Goal: Task Accomplishment & Management: Use online tool/utility

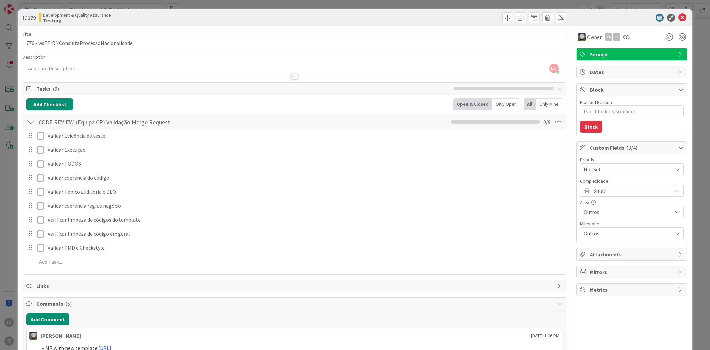
select select "java"
click at [679, 18] on icon at bounding box center [682, 18] width 8 height 8
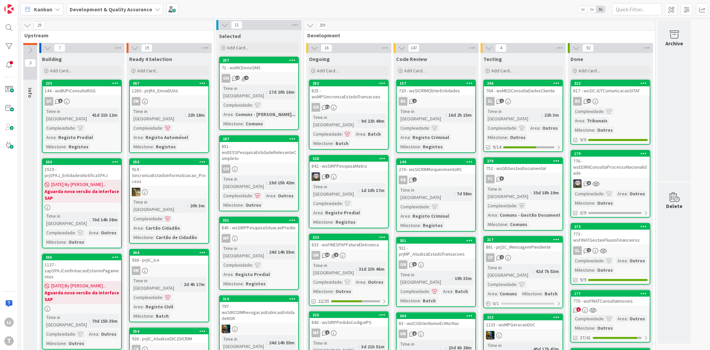
click at [531, 174] on div "FC 3" at bounding box center [523, 178] width 79 height 9
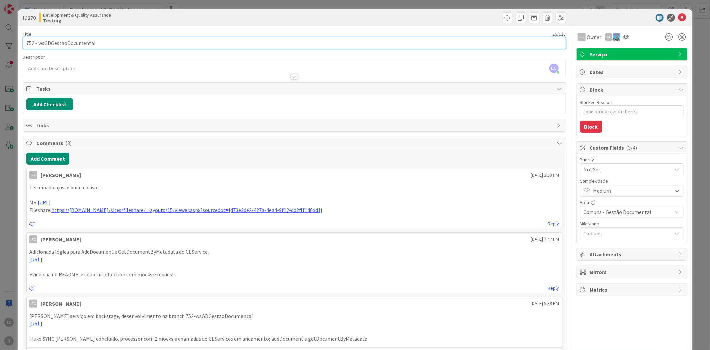
click at [63, 38] on input "752 - wsGDGestaoDocumental" at bounding box center [294, 43] width 543 height 12
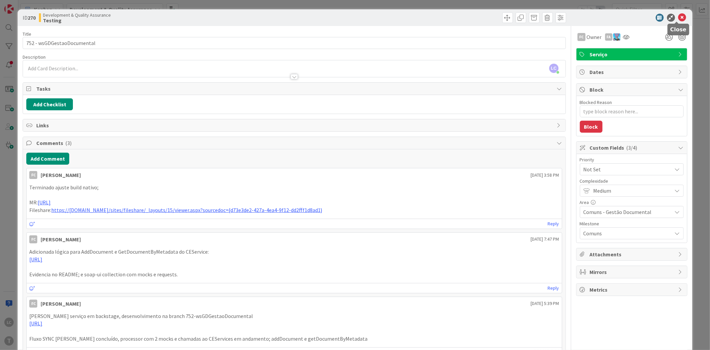
click at [680, 17] on icon at bounding box center [682, 18] width 8 height 8
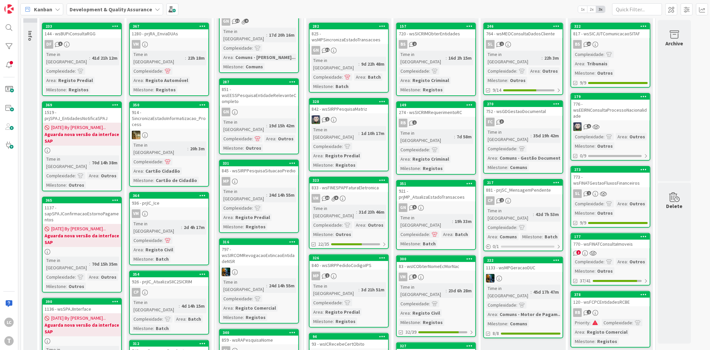
scroll to position [74, 0]
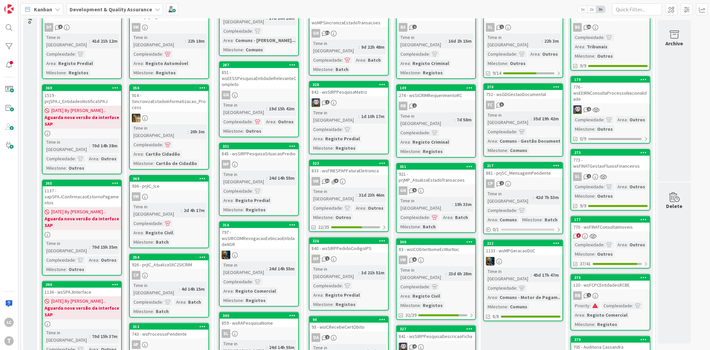
click at [525, 246] on div "1133 - wsMPGeracaoDUC" at bounding box center [523, 250] width 79 height 9
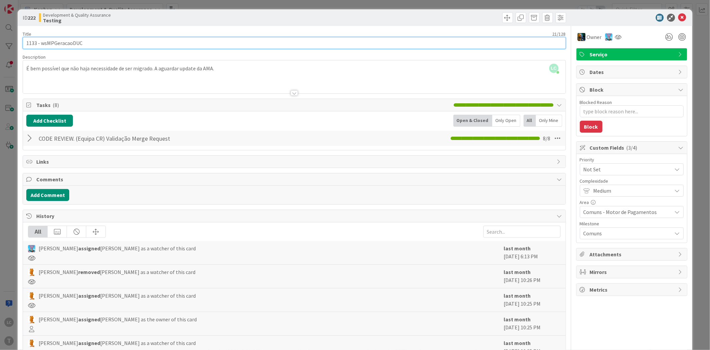
click at [79, 40] on input "1133 - wsMPGeracaoDUC" at bounding box center [294, 43] width 543 height 12
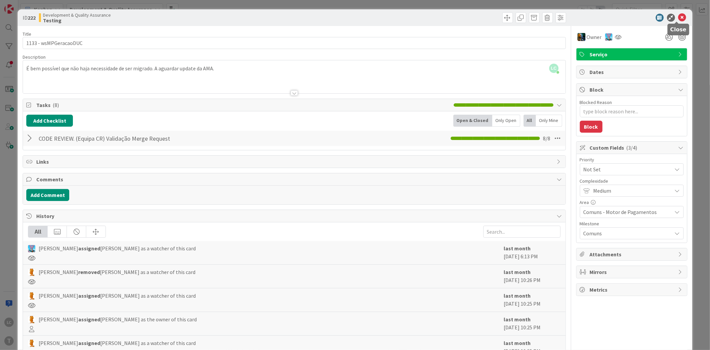
click at [678, 18] on icon at bounding box center [682, 18] width 8 height 8
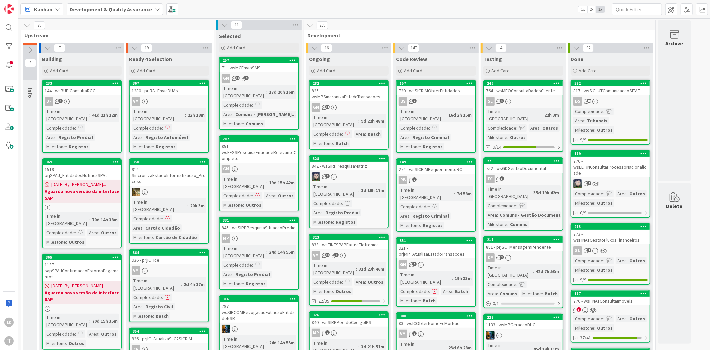
click at [540, 174] on div "FC 3" at bounding box center [523, 178] width 79 height 9
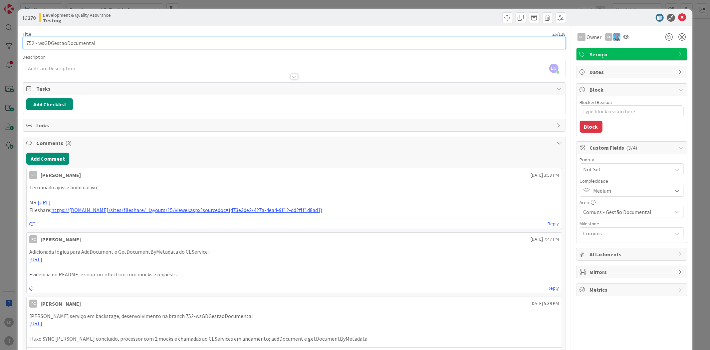
click at [90, 44] on input "752 - wsGDGestaoDocumental" at bounding box center [294, 43] width 543 height 12
click at [87, 43] on input "752 - wsGDGestaoDocumental" at bounding box center [294, 43] width 543 height 12
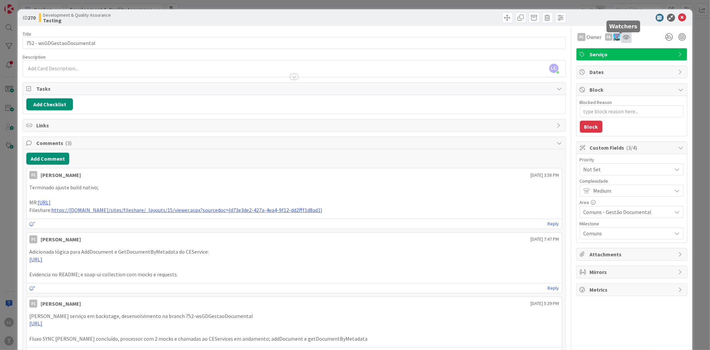
click at [623, 38] on icon at bounding box center [626, 36] width 7 height 5
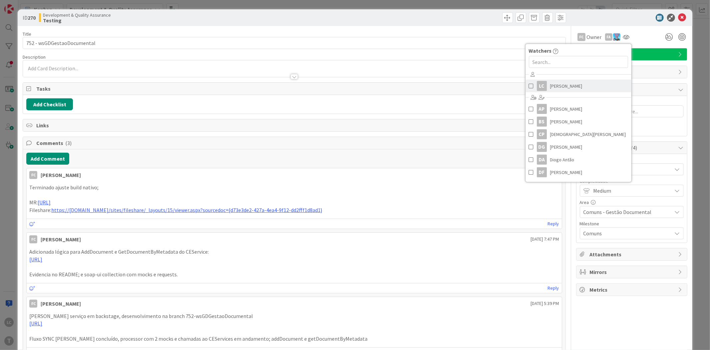
click at [526, 85] on link "LC [PERSON_NAME]" at bounding box center [579, 86] width 106 height 13
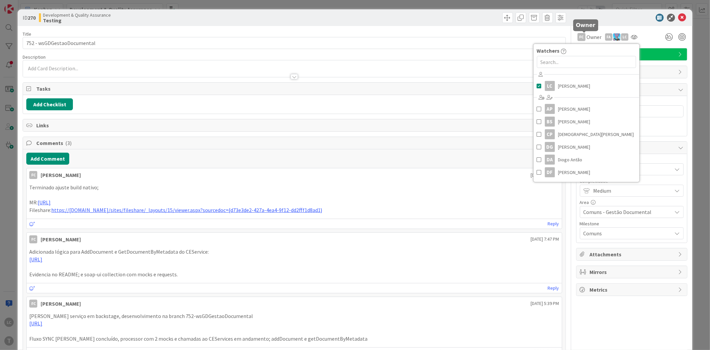
click at [590, 22] on h5 "Owner" at bounding box center [586, 25] width 20 height 6
type textarea "x"
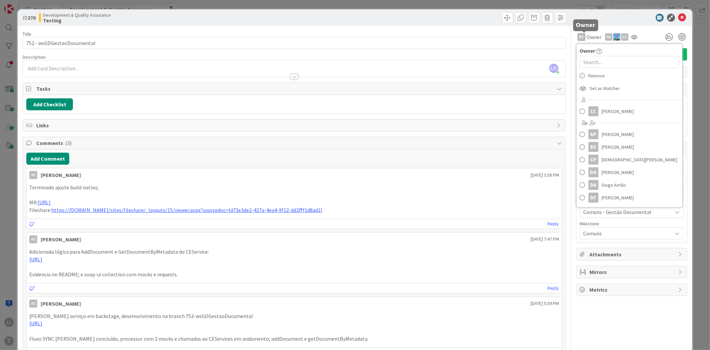
click at [648, 32] on div "FC Owner Owner Remove Set as Watcher LC [PERSON_NAME] AP [PERSON_NAME] Filho [P…" at bounding box center [631, 37] width 111 height 12
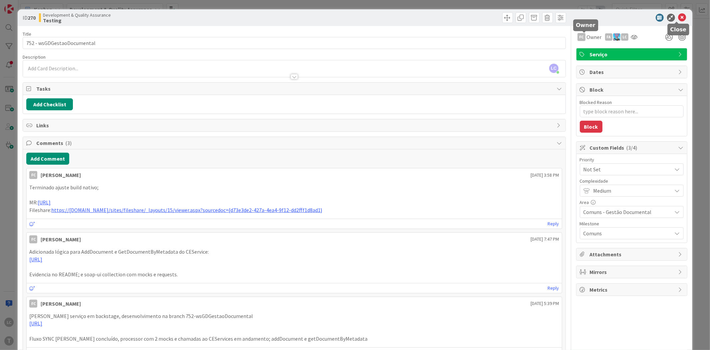
click at [678, 18] on icon at bounding box center [682, 18] width 8 height 8
